Goal: Transaction & Acquisition: Purchase product/service

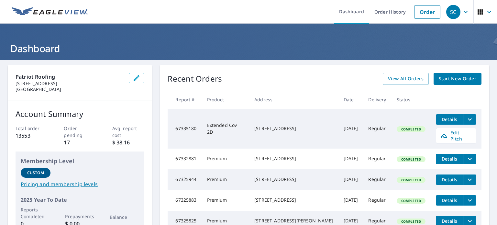
click at [455, 82] on link "Start New Order" at bounding box center [458, 79] width 48 height 12
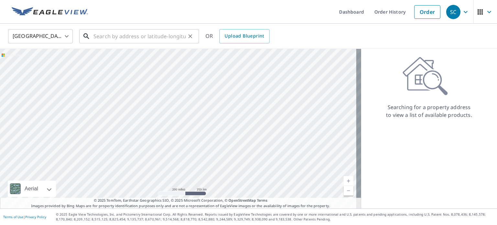
click at [115, 36] on input "text" at bounding box center [139, 36] width 92 height 18
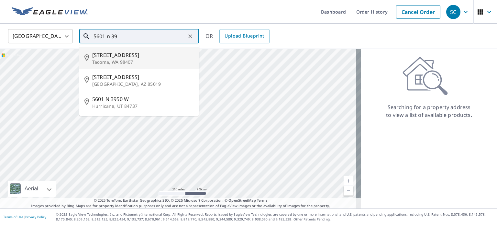
click at [118, 53] on span "[STREET_ADDRESS]" at bounding box center [143, 55] width 102 height 8
type input "[STREET_ADDRESS]"
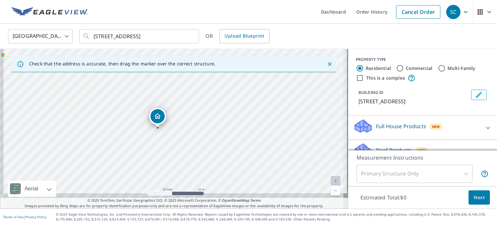
drag, startPoint x: 166, startPoint y: 163, endPoint x: 181, endPoint y: 130, distance: 36.1
click at [181, 130] on div "[STREET_ADDRESS]" at bounding box center [174, 128] width 348 height 159
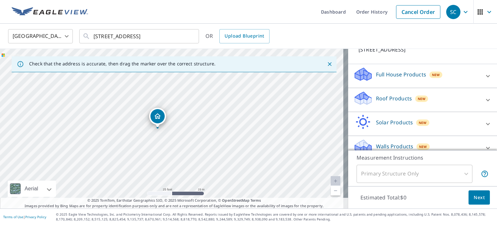
scroll to position [61, 0]
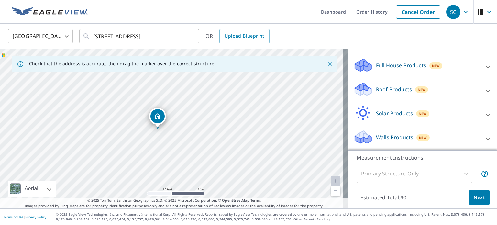
click at [384, 90] on p "Roof Products" at bounding box center [394, 89] width 36 height 8
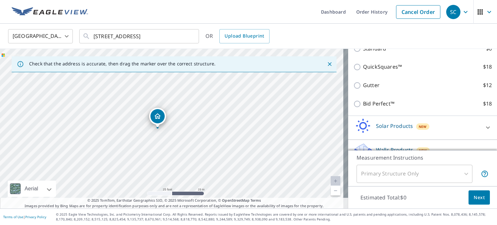
scroll to position [152, 0]
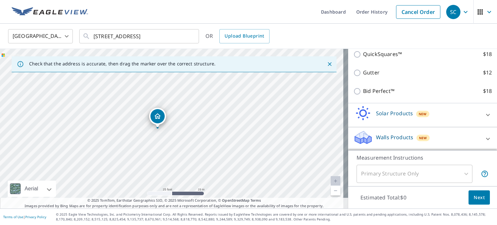
click at [392, 138] on p "Walls Products" at bounding box center [394, 137] width 37 height 8
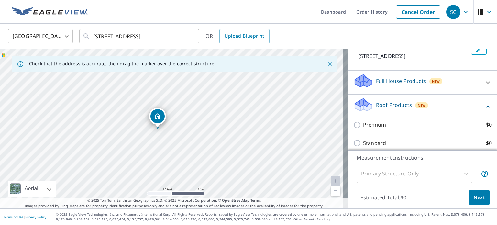
scroll to position [39, 0]
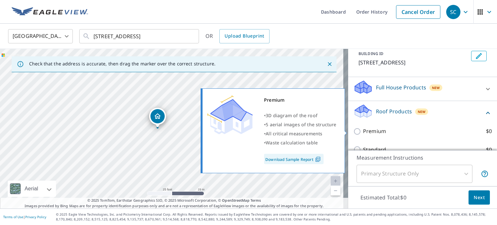
click at [353, 128] on input "Premium $0" at bounding box center [358, 131] width 10 height 8
checkbox input "true"
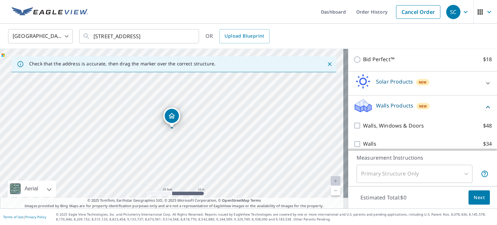
scroll to position [210, 0]
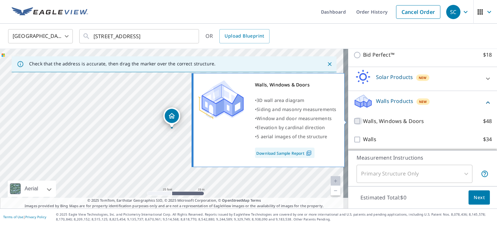
click at [354, 118] on input "Walls, Windows & Doors $48" at bounding box center [358, 121] width 10 height 8
checkbox input "true"
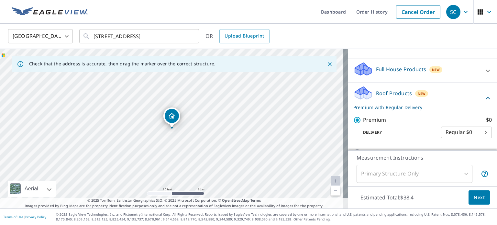
scroll to position [57, 0]
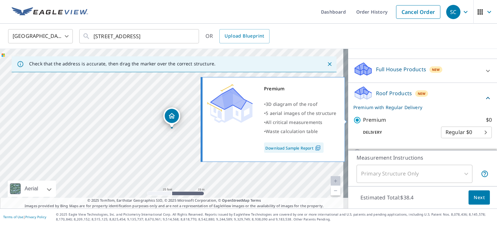
click at [353, 120] on input "Premium $0" at bounding box center [358, 120] width 10 height 8
checkbox input "false"
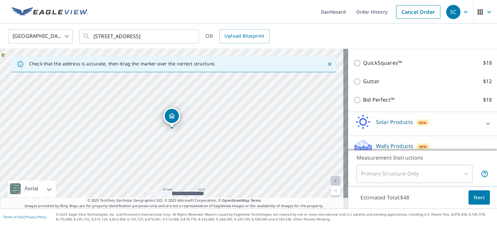
scroll to position [210, 0]
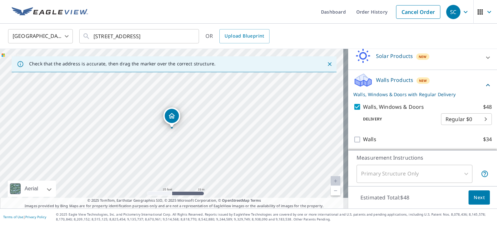
click at [442, 124] on body "SC SC Dashboard Order History Cancel Order SC [GEOGRAPHIC_DATA] [GEOGRAPHIC_DAT…" at bounding box center [248, 112] width 497 height 225
click at [416, 127] on div at bounding box center [248, 112] width 497 height 225
click at [471, 203] on button "Next" at bounding box center [478, 197] width 21 height 15
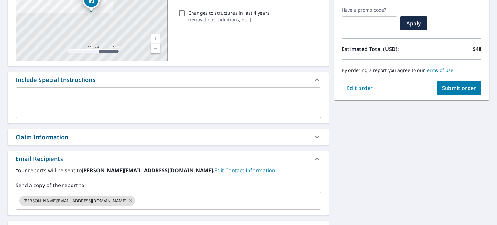
scroll to position [107, 0]
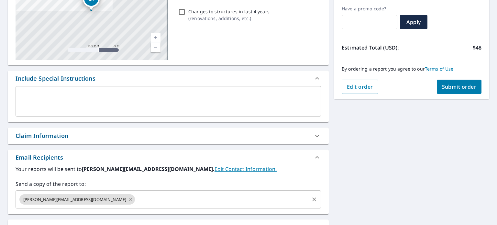
click at [128, 198] on icon at bounding box center [130, 199] width 5 height 7
checkbox input "true"
click at [78, 198] on input "text" at bounding box center [163, 199] width 290 height 12
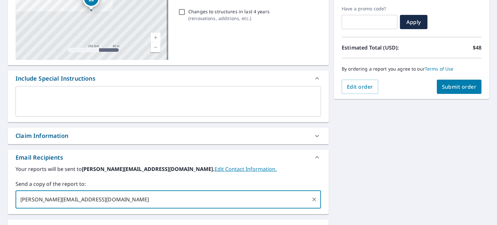
type input "[PERSON_NAME][EMAIL_ADDRESS][DOMAIN_NAME]"
click at [459, 82] on button "Submit order" at bounding box center [459, 87] width 45 height 14
checkbox input "true"
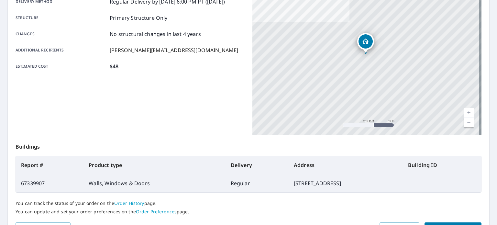
scroll to position [155, 0]
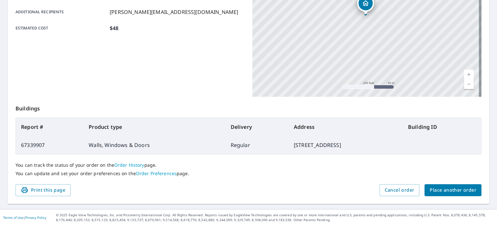
click at [454, 188] on span "Place another order" at bounding box center [453, 190] width 47 height 8
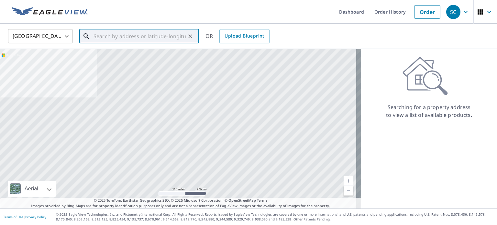
click at [159, 36] on input "text" at bounding box center [139, 36] width 92 height 18
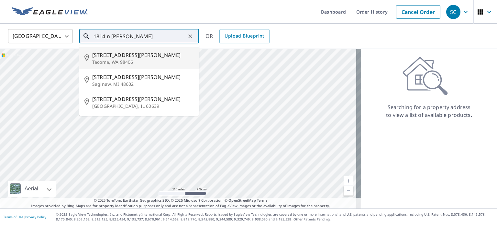
click at [156, 57] on span "[STREET_ADDRESS][PERSON_NAME]" at bounding box center [143, 55] width 102 height 8
type input "[STREET_ADDRESS][PERSON_NAME]"
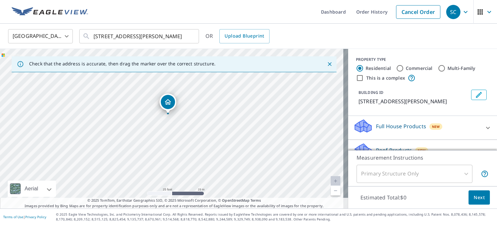
drag, startPoint x: 145, startPoint y: 105, endPoint x: 179, endPoint y: 130, distance: 42.3
click at [179, 130] on div "[STREET_ADDRESS][PERSON_NAME]" at bounding box center [174, 128] width 348 height 159
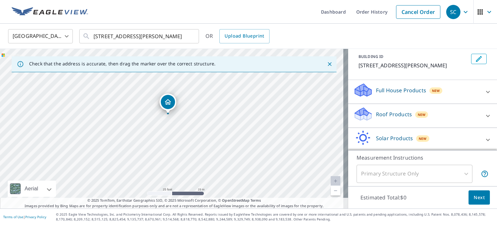
scroll to position [41, 0]
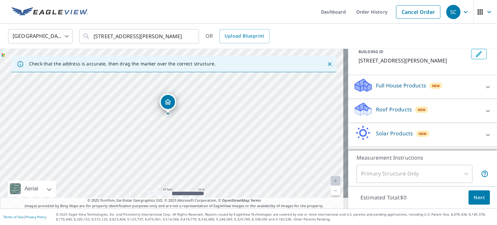
click at [384, 108] on p "Roof Products" at bounding box center [394, 109] width 36 height 8
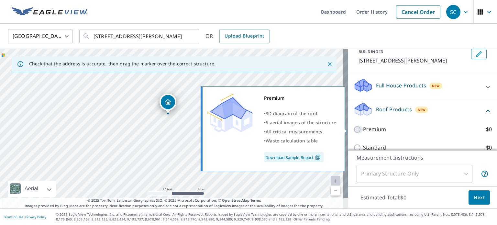
click at [353, 129] on input "Premium $0" at bounding box center [358, 130] width 10 height 8
checkbox input "true"
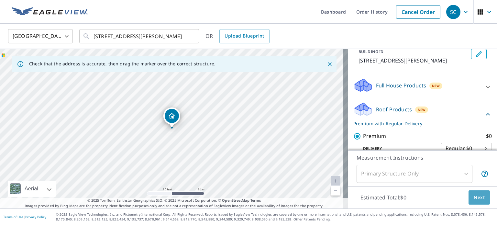
click at [474, 196] on span "Next" at bounding box center [479, 197] width 11 height 8
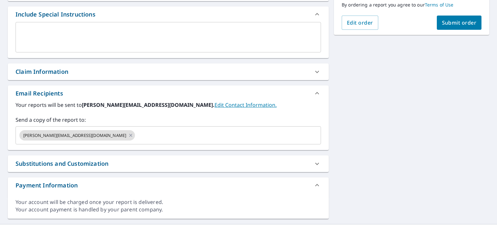
scroll to position [172, 0]
click at [129, 136] on icon at bounding box center [130, 134] width 3 height 3
checkbox input "true"
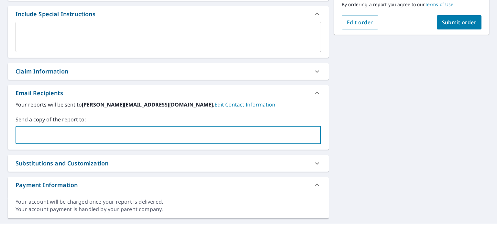
click at [78, 136] on input "text" at bounding box center [163, 135] width 290 height 12
type input "[PERSON_NAME][EMAIL_ADDRESS][DOMAIN_NAME]"
click at [444, 25] on span "Submit order" at bounding box center [459, 22] width 35 height 7
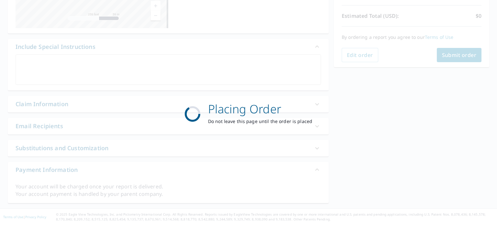
checkbox input "true"
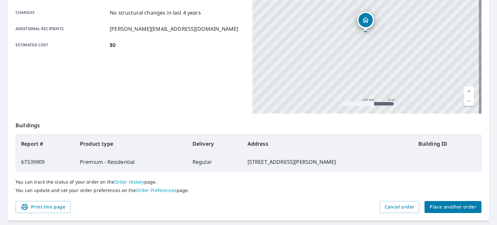
click at [431, 206] on span "Place another order" at bounding box center [453, 207] width 47 height 8
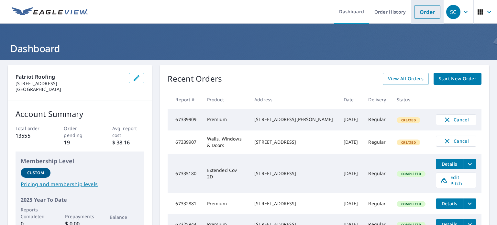
click at [426, 13] on link "Order" at bounding box center [427, 12] width 26 height 14
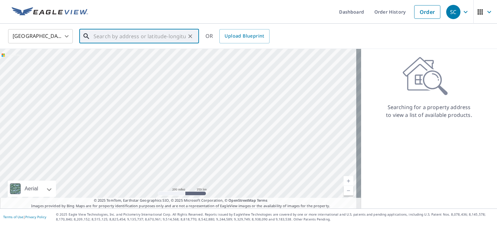
click at [153, 32] on input "text" at bounding box center [139, 36] width 92 height 18
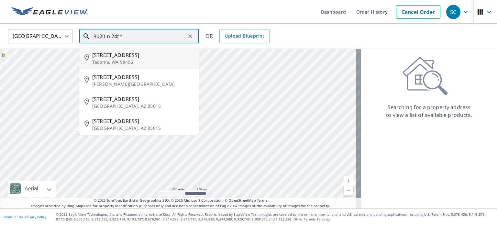
click at [148, 53] on span "3020 N 24th St" at bounding box center [143, 55] width 102 height 8
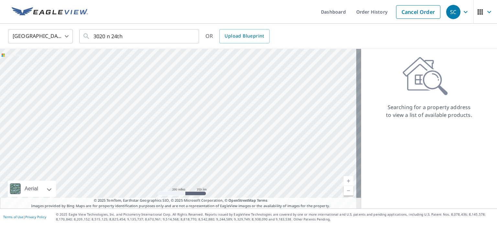
type input "3020 N 24th St Tacoma, WA 98406"
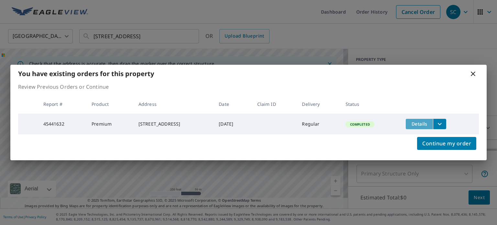
click at [429, 123] on span "Details" at bounding box center [419, 124] width 19 height 6
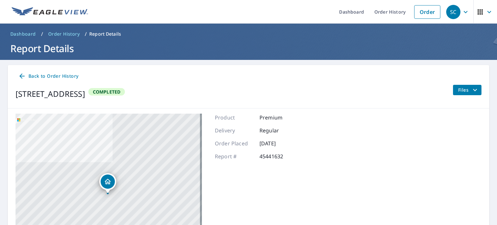
click at [64, 79] on span "Back to Order History" at bounding box center [48, 76] width 60 height 8
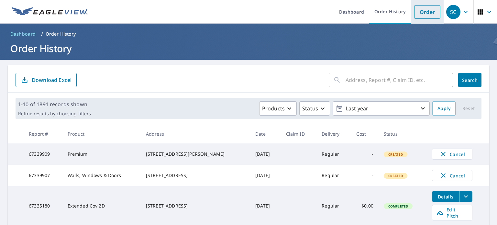
click at [419, 13] on link "Order" at bounding box center [427, 12] width 26 height 14
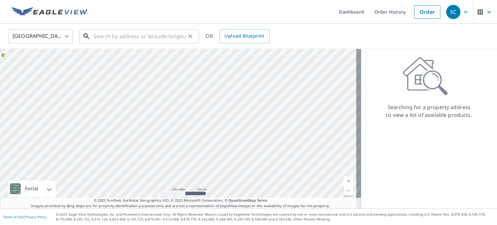
click at [148, 37] on input "text" at bounding box center [139, 36] width 92 height 18
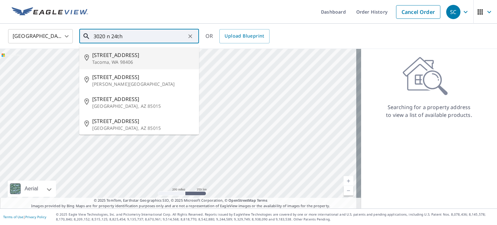
click at [142, 52] on span "[STREET_ADDRESS]" at bounding box center [143, 55] width 102 height 8
type input "[STREET_ADDRESS]"
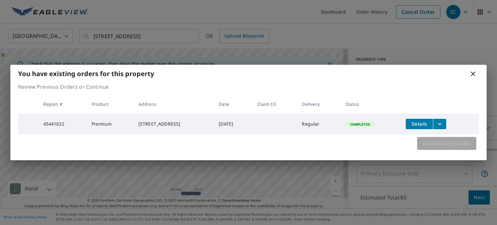
click at [454, 145] on span "Continue my order" at bounding box center [446, 143] width 49 height 9
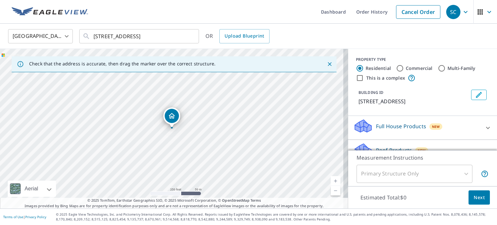
scroll to position [61, 0]
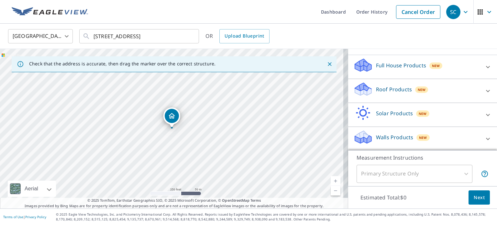
click at [401, 91] on p "Roof Products" at bounding box center [394, 89] width 36 height 8
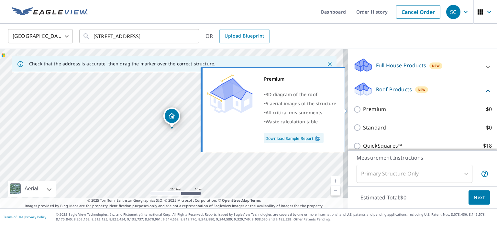
click at [353, 106] on input "Premium $0" at bounding box center [358, 109] width 10 height 8
checkbox input "true"
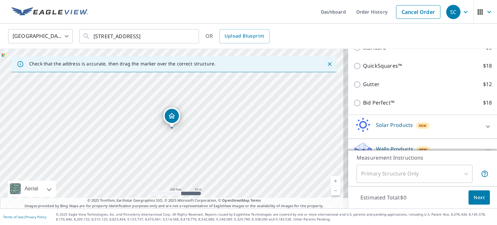
scroll to position [173, 0]
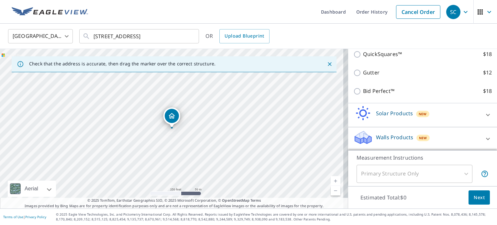
click at [381, 137] on p "Walls Products" at bounding box center [394, 137] width 37 height 8
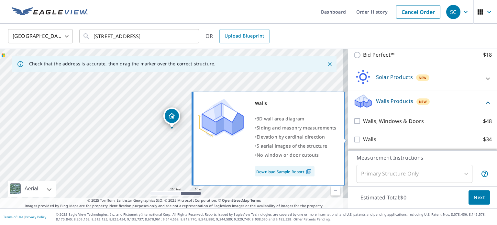
click at [353, 138] on input "Walls $34" at bounding box center [358, 140] width 10 height 8
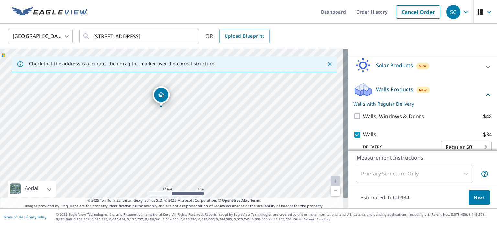
scroll to position [231, 0]
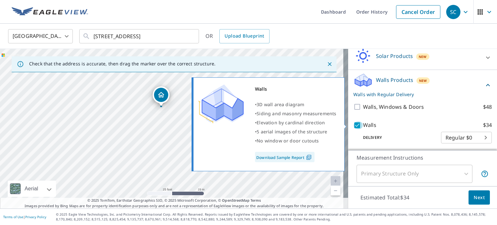
click at [353, 123] on input "Walls $34" at bounding box center [358, 125] width 10 height 8
checkbox input "false"
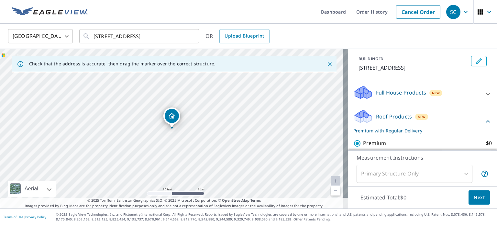
scroll to position [0, 0]
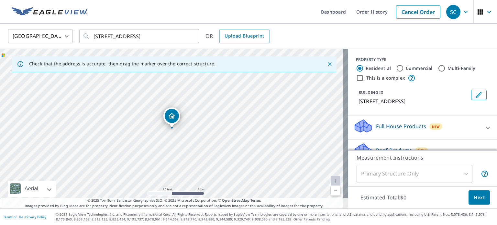
click at [474, 198] on span "Next" at bounding box center [479, 197] width 11 height 8
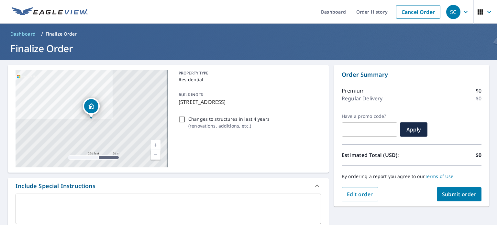
click at [181, 115] on div "Changes to structures in last 4 years ( renovations, additions, etc. )" at bounding box center [248, 122] width 145 height 17
checkbox input "true"
click at [180, 121] on input "Changes to structures in last 4 years ( renovations, additions, etc. )" at bounding box center [182, 119] width 8 height 8
checkbox input "true"
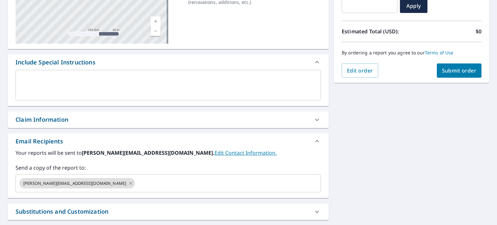
scroll to position [128, 0]
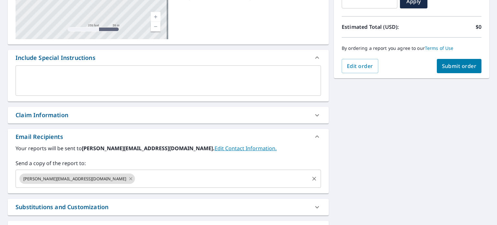
click at [128, 177] on icon at bounding box center [130, 178] width 5 height 7
checkbox input "true"
click at [78, 177] on input "text" at bounding box center [163, 178] width 290 height 12
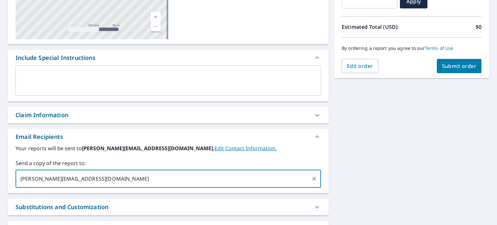
type input "[PERSON_NAME][EMAIL_ADDRESS][DOMAIN_NAME]"
click at [453, 66] on span "Submit order" at bounding box center [459, 65] width 35 height 7
checkbox input "true"
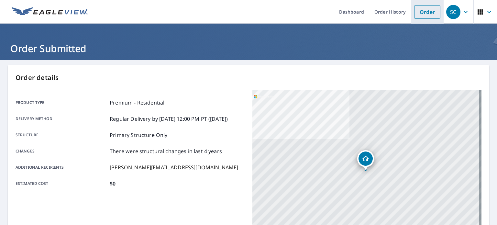
click at [424, 15] on link "Order" at bounding box center [427, 12] width 26 height 14
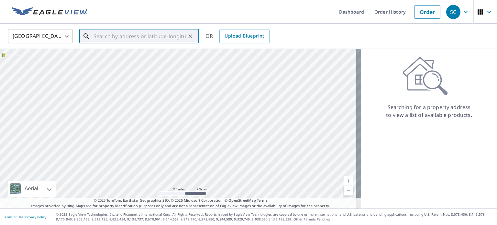
click at [148, 37] on input "text" at bounding box center [139, 36] width 92 height 18
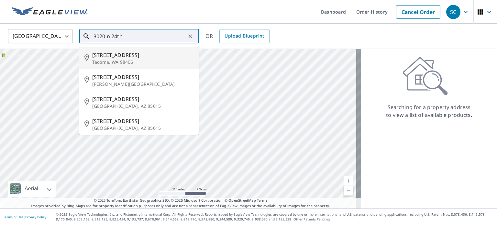
click at [146, 51] on span "3020 N 24th St" at bounding box center [143, 55] width 102 height 8
type input "3020 N 24th St Tacoma, WA 98406"
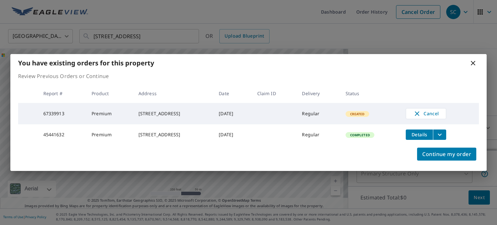
click at [432, 138] on button "Details" at bounding box center [419, 134] width 27 height 10
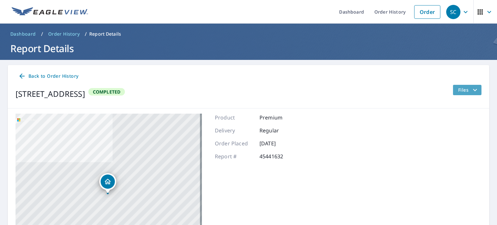
click at [462, 89] on span "Files" at bounding box center [468, 90] width 21 height 8
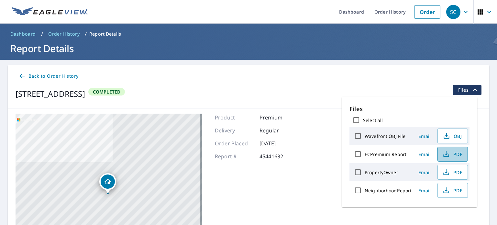
click at [445, 152] on icon "button" at bounding box center [446, 153] width 3 height 4
